Goal: Obtain resource: Obtain resource

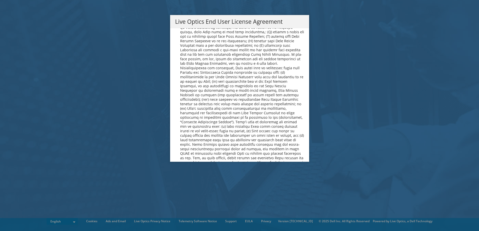
scroll to position [1893, 0]
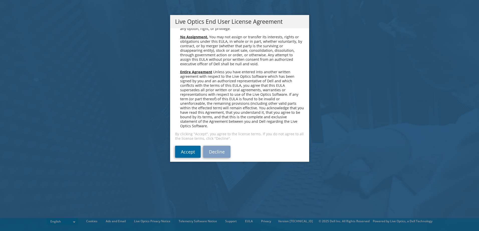
click at [185, 148] on link "Accept" at bounding box center [188, 152] width 26 height 12
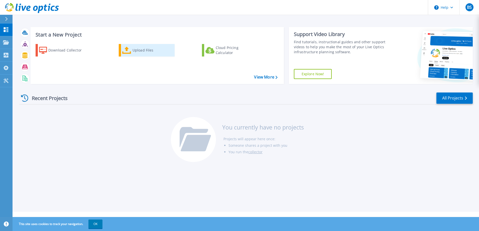
click at [138, 46] on div "Upload Files" at bounding box center [152, 50] width 40 height 10
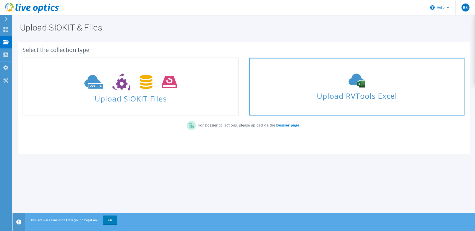
click at [346, 77] on icon at bounding box center [356, 81] width 75 height 14
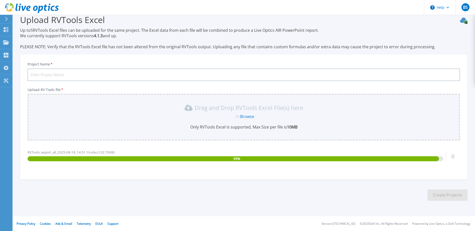
scroll to position [9, 0]
click at [99, 73] on input "Project Name *" at bounding box center [244, 74] width 432 height 13
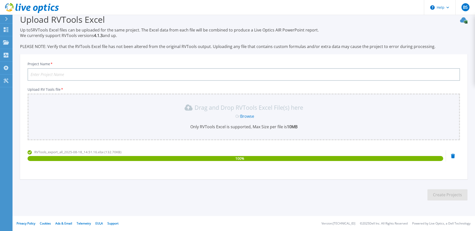
click at [35, 78] on input "Project Name *" at bounding box center [244, 74] width 432 height 13
click at [87, 72] on input "Project Name *" at bounding box center [244, 74] width 432 height 13
type input "BSBG-DXB"
click at [442, 196] on button "Create Projects" at bounding box center [447, 194] width 40 height 11
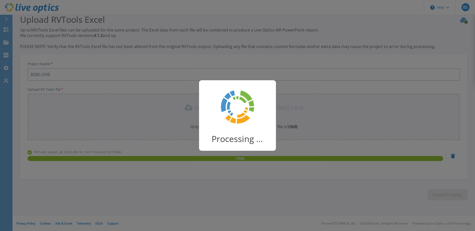
scroll to position [7, 0]
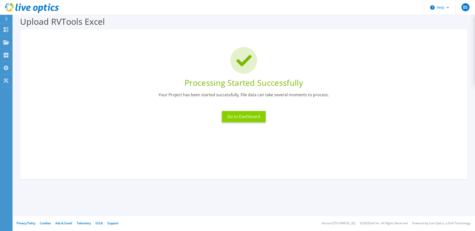
click at [243, 118] on button "Go to Dashboard" at bounding box center [244, 116] width 44 height 11
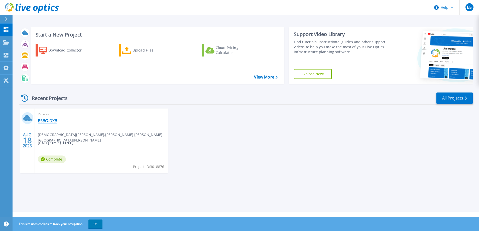
click at [51, 120] on link "BSBG-DXB" at bounding box center [47, 120] width 19 height 5
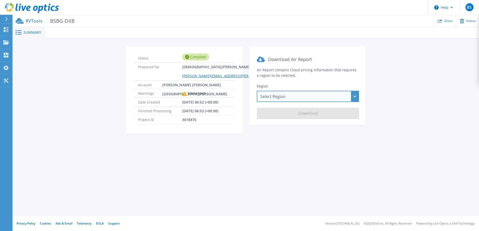
click at [308, 97] on div "Select Region Asia Pacific (Hong Kong) Asia Pacific (Mumbai) Asia Pacific (Seou…" at bounding box center [308, 96] width 102 height 11
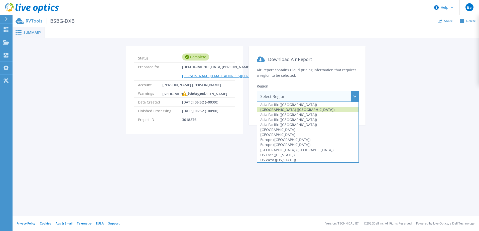
click at [300, 110] on div "[GEOGRAPHIC_DATA] ([GEOGRAPHIC_DATA])" at bounding box center [307, 109] width 101 height 5
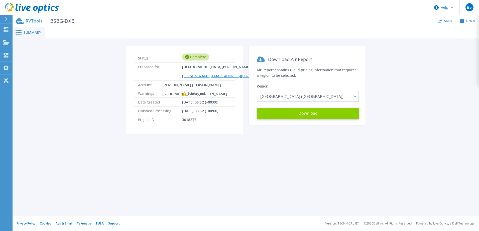
click at [301, 113] on button "Download" at bounding box center [308, 113] width 102 height 11
click at [407, 117] on div "Status Complete Prepared for Bijesh Sadasivan bijesh.sadasivan@bsbgroup.com Acc…" at bounding box center [245, 93] width 451 height 94
click at [66, 17] on div "RVTools BSBG-DXB Share Delete" at bounding box center [246, 21] width 466 height 12
click at [60, 20] on span "BSBG-DXB" at bounding box center [61, 21] width 28 height 6
click at [29, 20] on p "RVTools BSBG-DXB" at bounding box center [50, 21] width 49 height 6
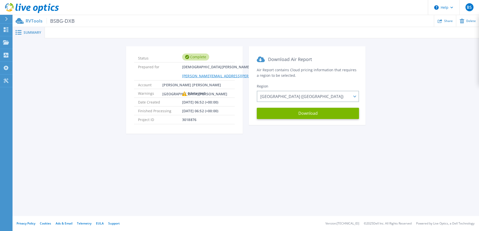
click at [63, 20] on span "BSBG-DXB" at bounding box center [61, 21] width 28 height 6
click at [34, 35] on div "Summary" at bounding box center [29, 32] width 32 height 11
click at [31, 33] on span "Summary" at bounding box center [33, 33] width 18 height 4
click at [4, 30] on icon at bounding box center [6, 29] width 5 height 5
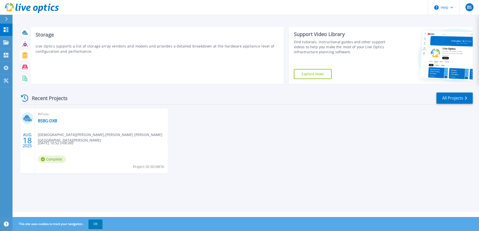
click at [29, 56] on div at bounding box center [25, 55] width 9 height 9
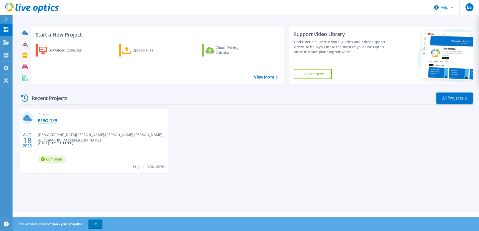
click at [47, 120] on link "BSBG-DXB" at bounding box center [47, 120] width 19 height 5
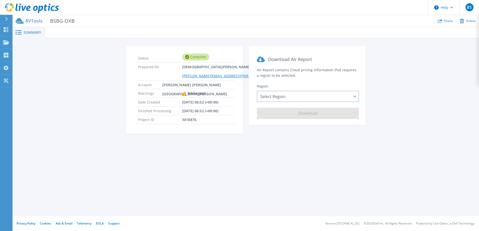
click at [197, 55] on div "Complete" at bounding box center [195, 57] width 27 height 7
drag, startPoint x: 174, startPoint y: 57, endPoint x: 197, endPoint y: 57, distance: 23.8
click at [197, 57] on li "Status Complete" at bounding box center [184, 58] width 101 height 9
click at [179, 156] on div "Summary Status Complete Prepared for [PERSON_NAME] [PERSON_NAME][EMAIL_ADDRESS]…" at bounding box center [246, 108] width 466 height 216
